Goal: Task Accomplishment & Management: Manage account settings

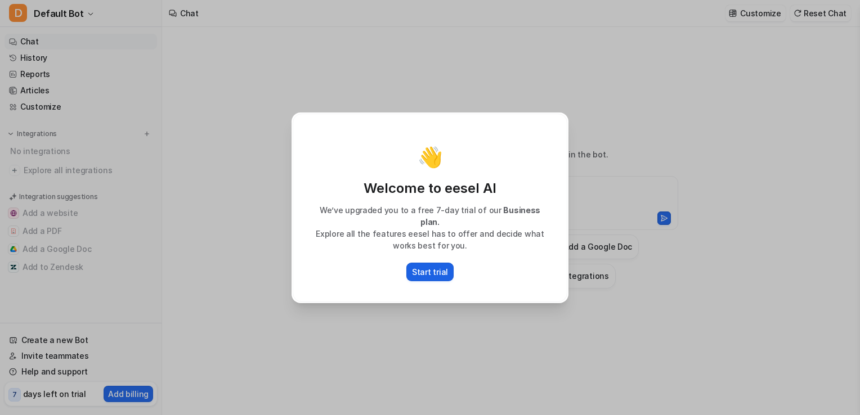
click at [419, 266] on p "Start trial" at bounding box center [430, 272] width 36 height 12
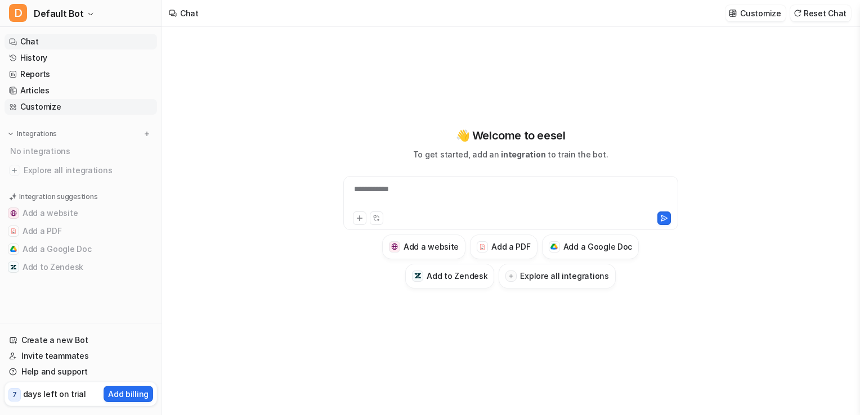
click at [31, 111] on link "Customize" at bounding box center [81, 107] width 153 height 16
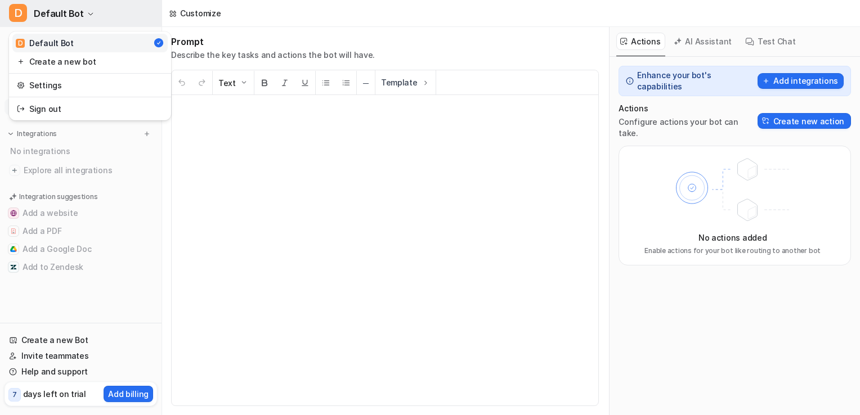
click at [88, 21] on button "D Default Bot" at bounding box center [81, 13] width 162 height 27
click at [63, 80] on link "Settings" at bounding box center [89, 85] width 155 height 19
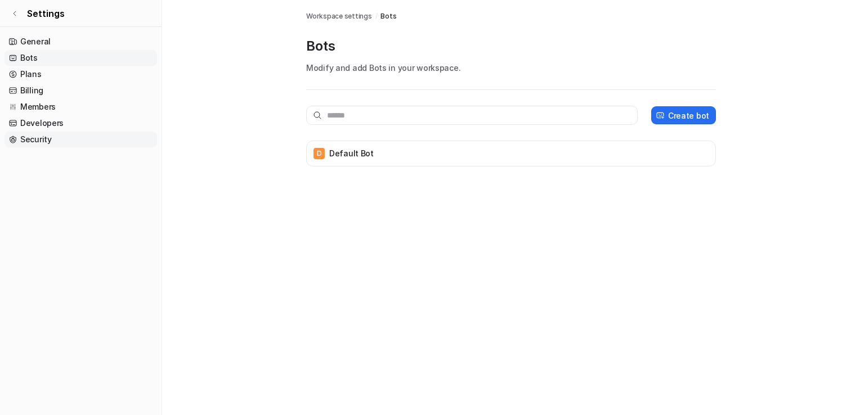
click at [47, 142] on link "Security" at bounding box center [81, 140] width 153 height 16
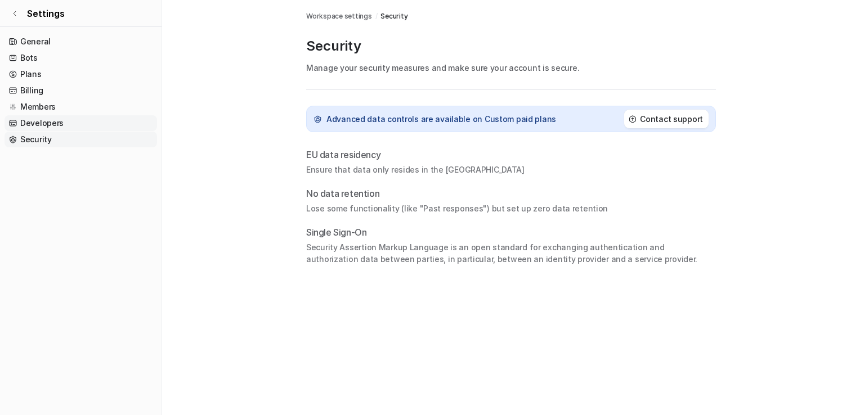
click at [38, 126] on link "Developers" at bounding box center [81, 123] width 153 height 16
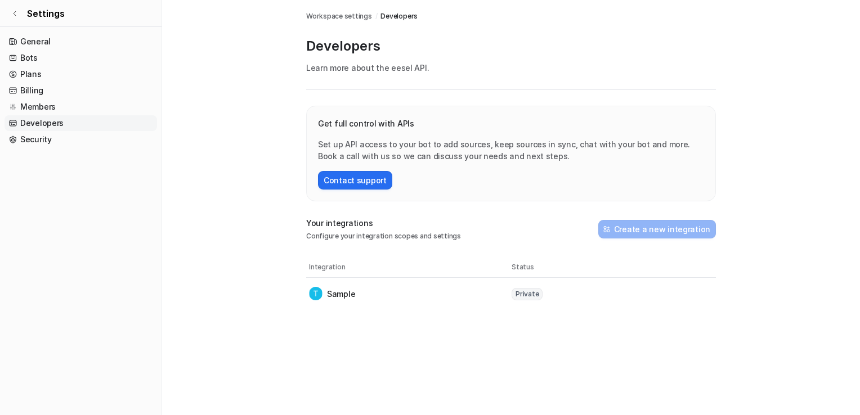
click at [534, 298] on span "Private" at bounding box center [527, 294] width 31 height 12
click at [529, 295] on span "Private" at bounding box center [527, 294] width 31 height 12
click at [318, 294] on img at bounding box center [316, 293] width 14 height 13
click at [140, 330] on nav "General Bots Plans Billing Members Developers Security" at bounding box center [81, 220] width 162 height 382
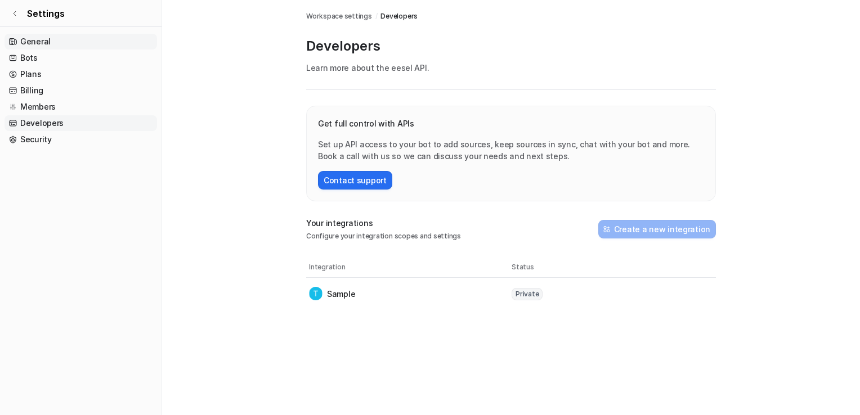
click at [68, 35] on link "General" at bounding box center [81, 42] width 153 height 16
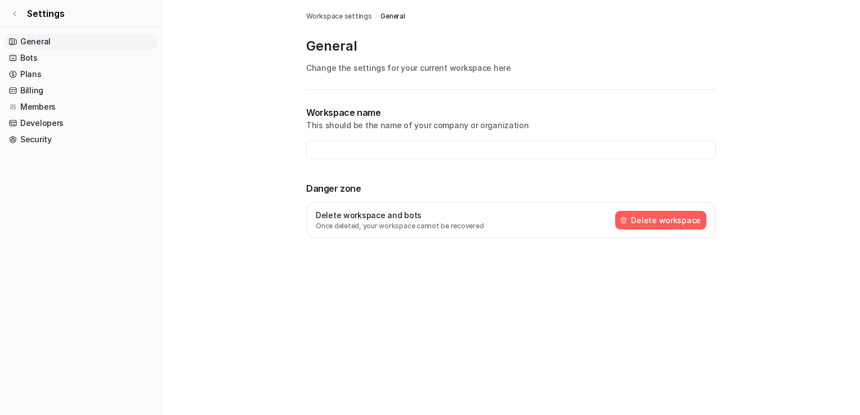
type input "**********"
click at [56, 60] on link "Bots" at bounding box center [81, 58] width 153 height 16
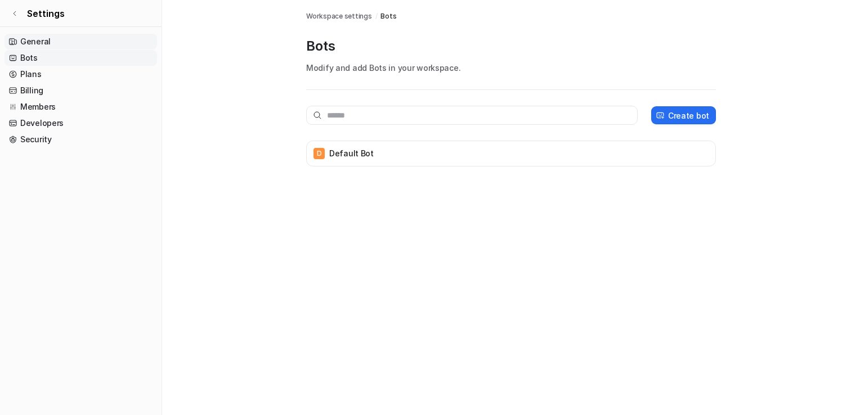
click at [59, 34] on link "General" at bounding box center [81, 42] width 153 height 16
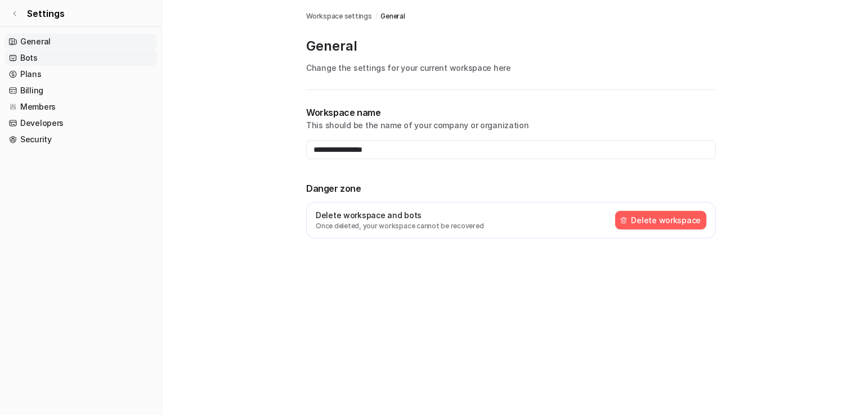
click at [51, 58] on link "Bots" at bounding box center [81, 58] width 153 height 16
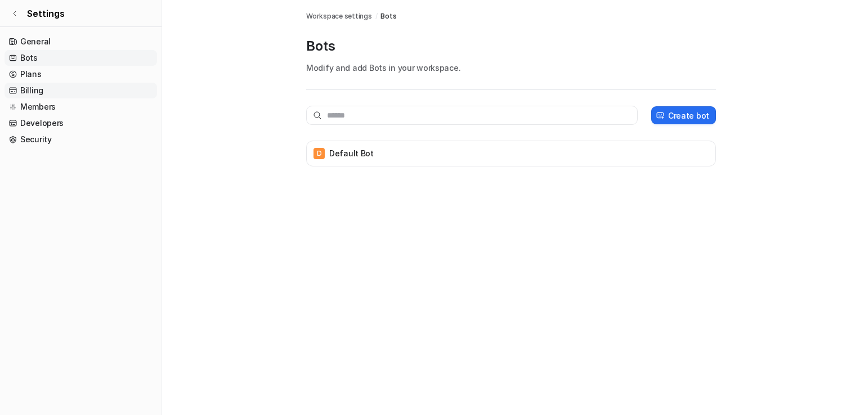
click at [51, 98] on link "Billing" at bounding box center [81, 91] width 153 height 16
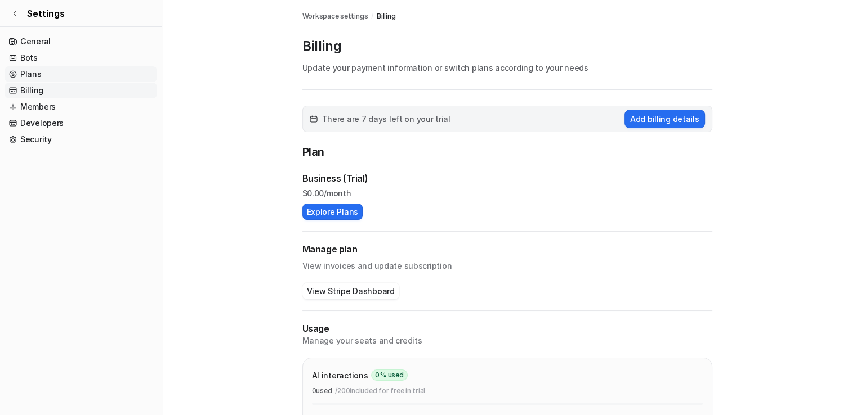
click at [22, 73] on link "Plans" at bounding box center [81, 74] width 153 height 16
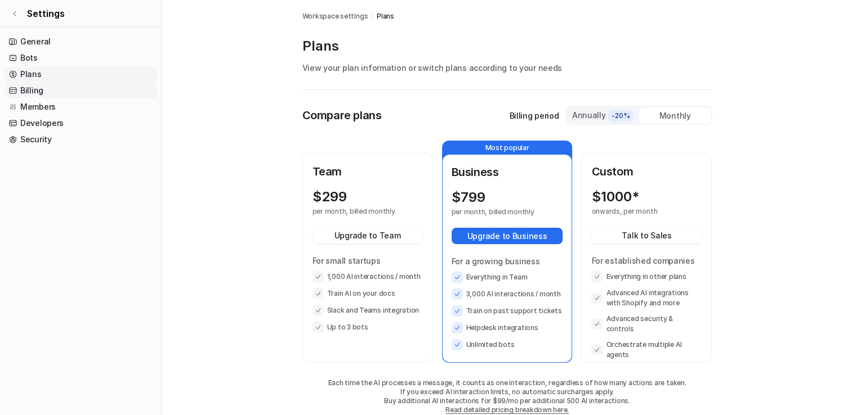
click at [44, 95] on link "Billing" at bounding box center [81, 91] width 153 height 16
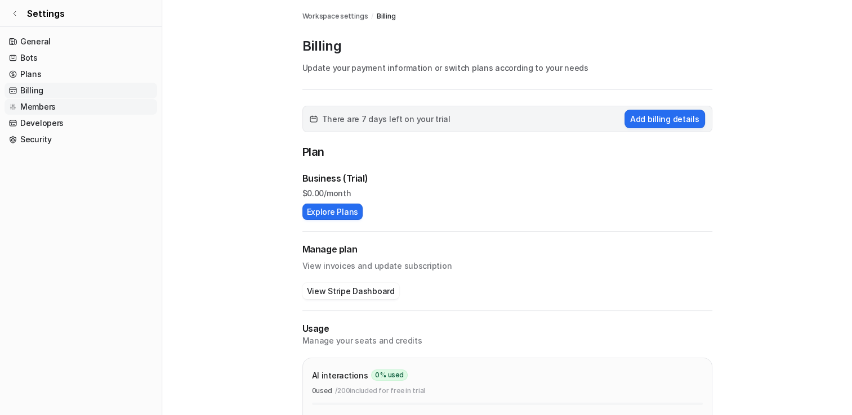
click at [47, 113] on link "Members" at bounding box center [81, 107] width 153 height 16
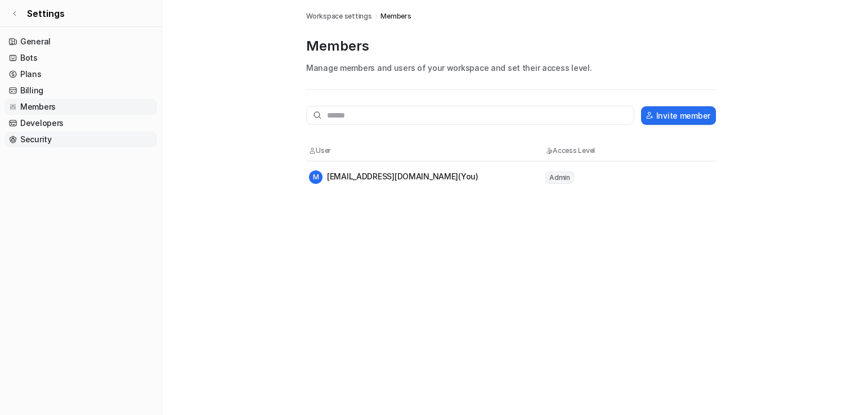
click at [53, 143] on link "Security" at bounding box center [81, 140] width 153 height 16
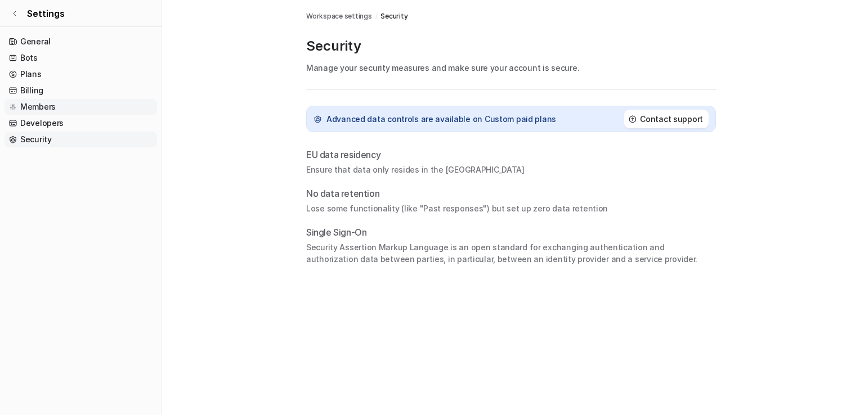
click at [60, 114] on link "Members" at bounding box center [81, 107] width 153 height 16
